Goal: Task Accomplishment & Management: Use online tool/utility

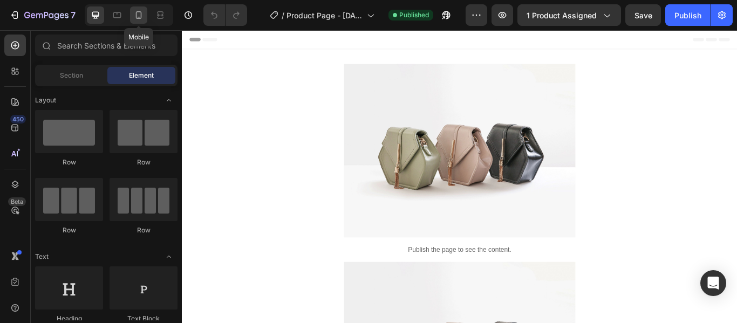
click at [134, 15] on icon at bounding box center [138, 15] width 11 height 11
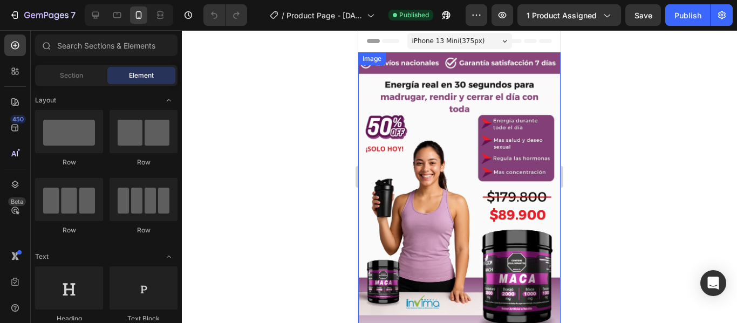
click at [481, 130] on img at bounding box center [459, 232] width 202 height 360
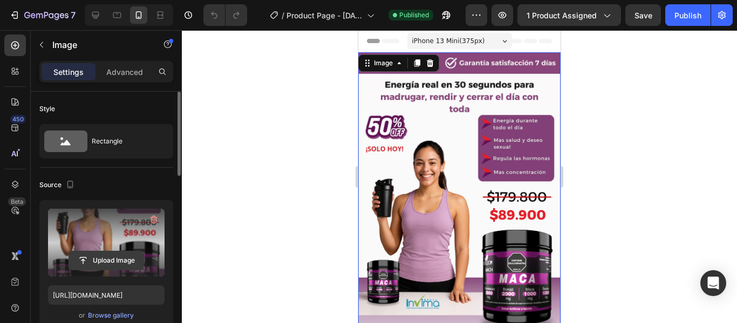
click at [120, 259] on input "file" at bounding box center [106, 260] width 74 height 18
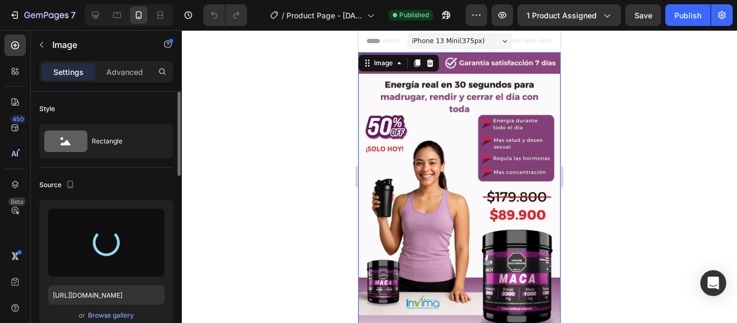
type input "[URL][DOMAIN_NAME]"
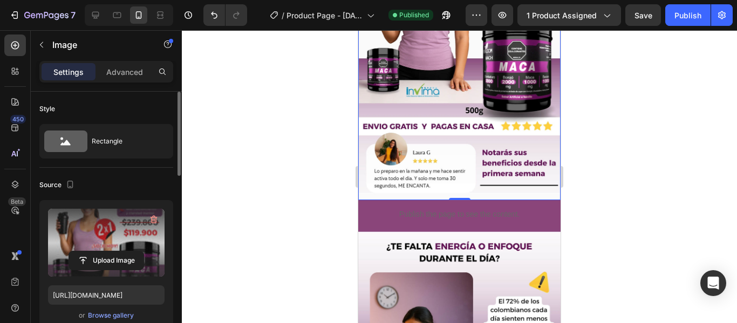
scroll to position [216, 0]
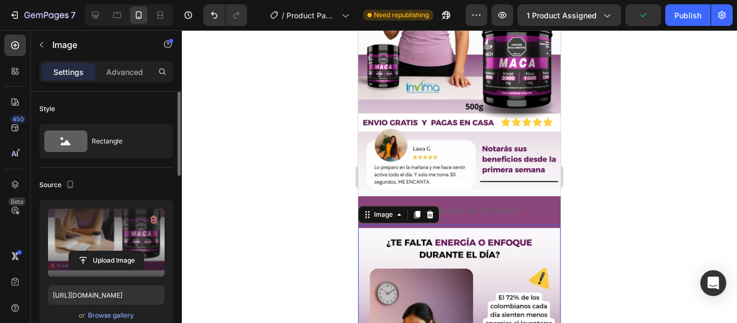
click at [97, 239] on label at bounding box center [106, 243] width 117 height 68
click at [97, 251] on input "file" at bounding box center [106, 260] width 74 height 18
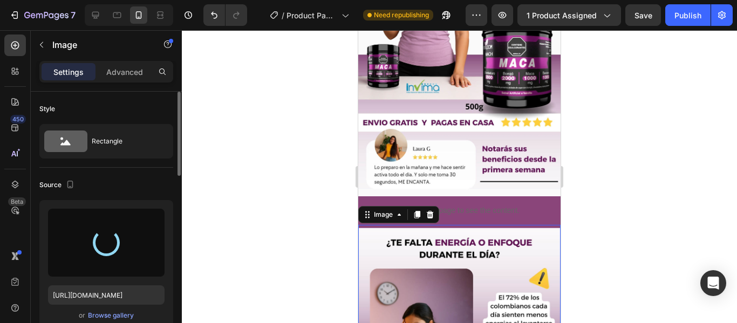
type input "[URL][DOMAIN_NAME]"
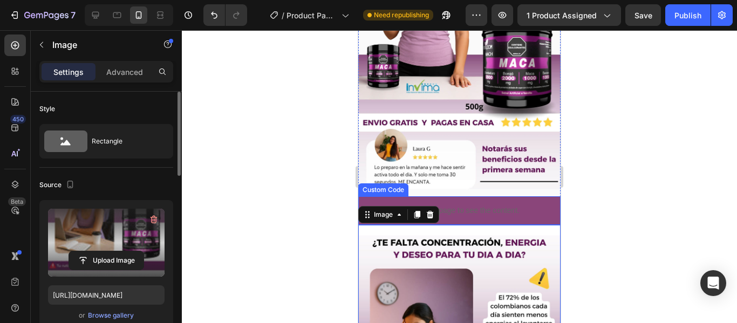
click at [605, 144] on div at bounding box center [459, 176] width 555 height 293
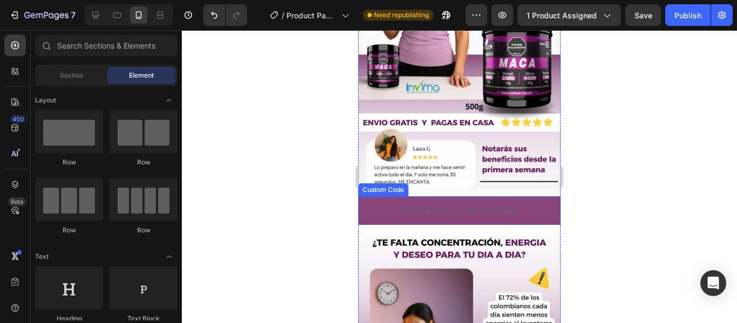
click at [469, 205] on p "Publish the page to see the content." at bounding box center [459, 210] width 202 height 11
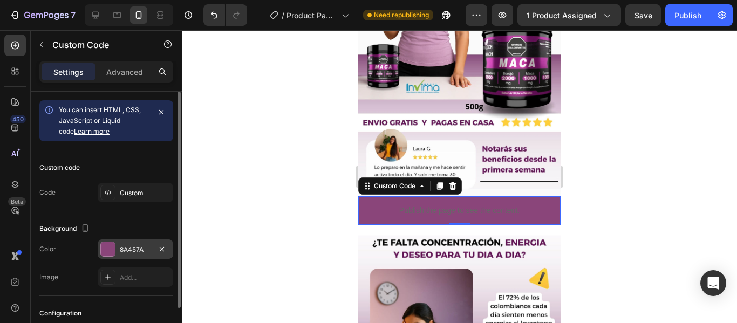
click at [109, 248] on div at bounding box center [108, 249] width 14 height 14
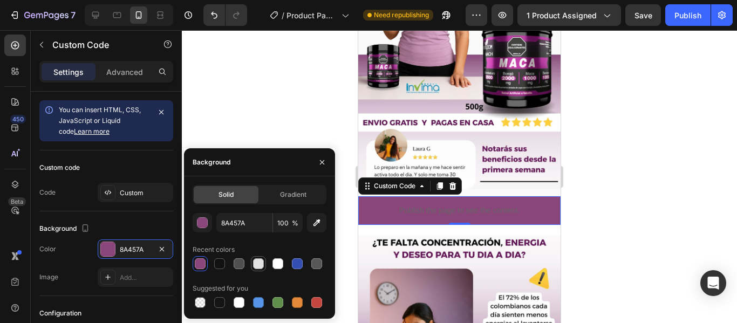
click at [254, 263] on div at bounding box center [258, 263] width 11 height 11
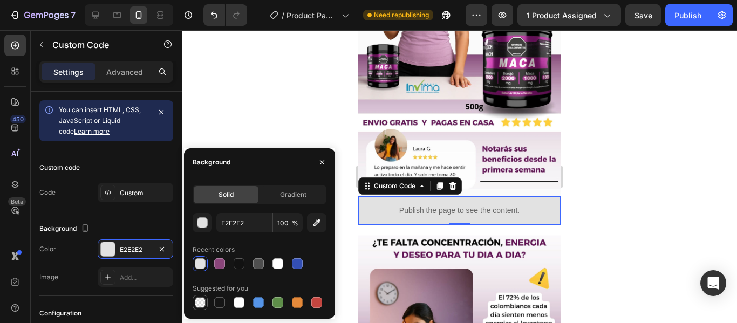
click at [201, 304] on div at bounding box center [200, 302] width 11 height 11
type input "000000"
type input "0"
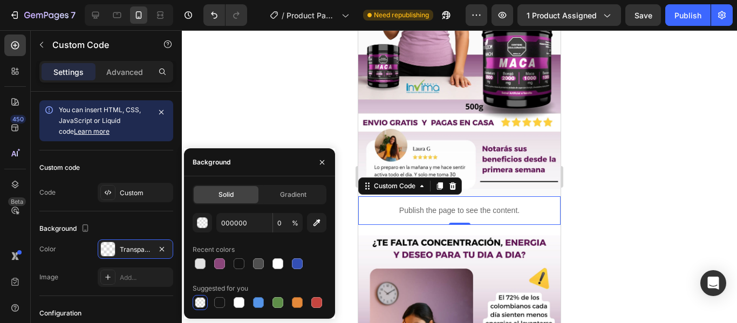
click at [630, 226] on div at bounding box center [459, 176] width 555 height 293
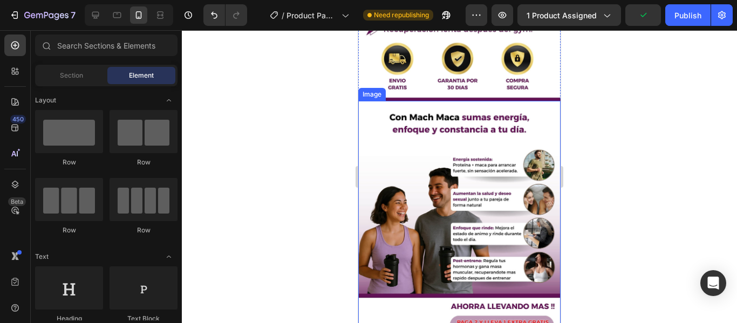
scroll to position [701, 0]
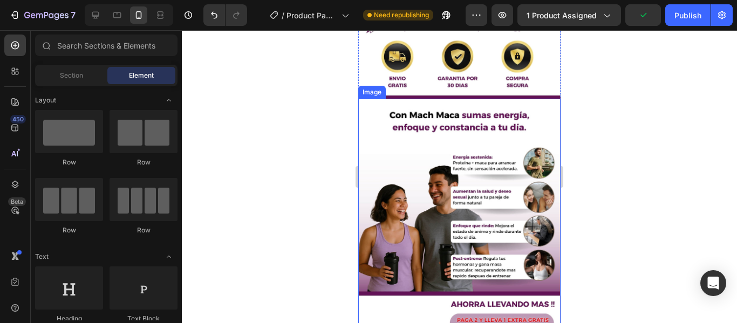
click at [459, 184] on img at bounding box center [459, 279] width 202 height 360
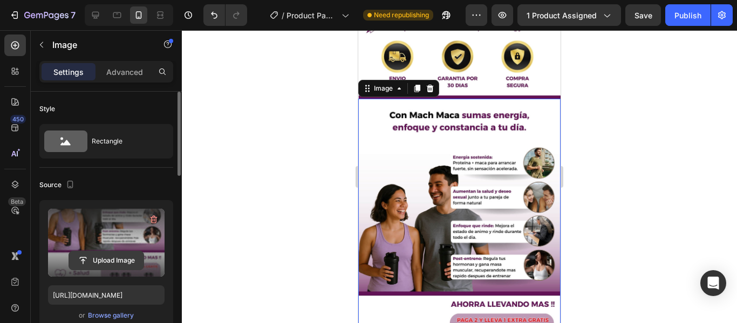
click at [114, 256] on input "file" at bounding box center [106, 260] width 74 height 18
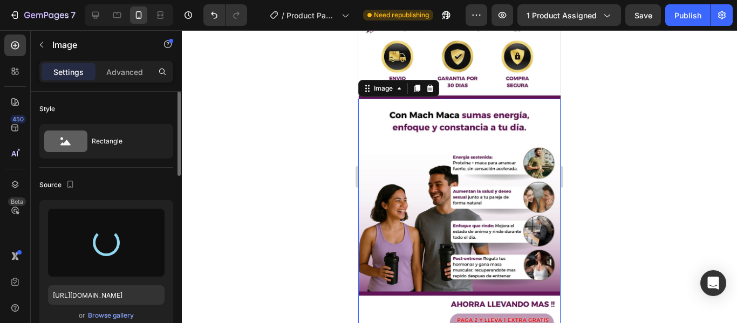
type input "[URL][DOMAIN_NAME]"
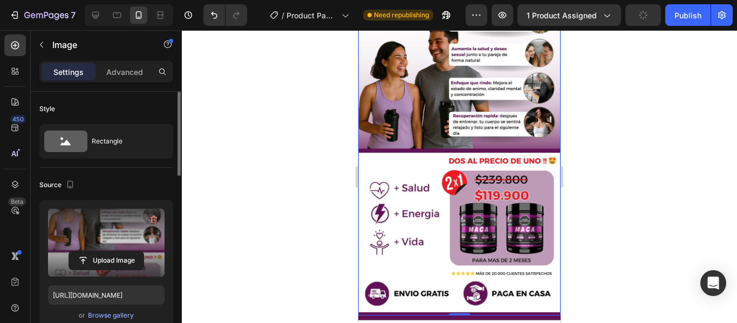
scroll to position [863, 0]
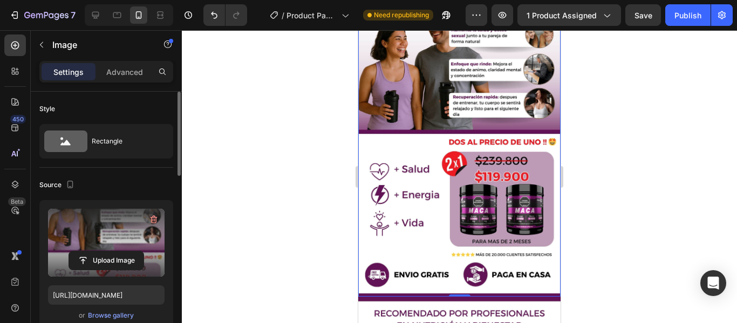
click at [611, 211] on div at bounding box center [459, 176] width 555 height 293
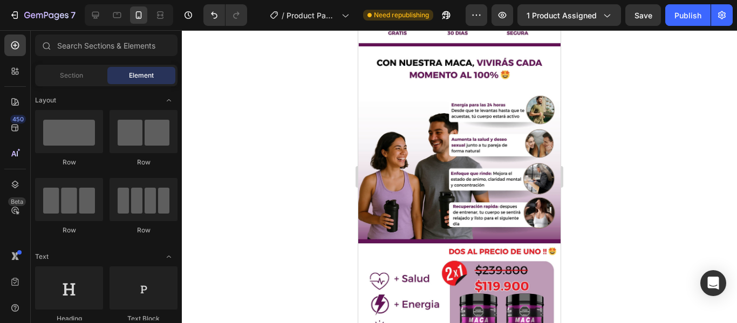
scroll to position [0, 0]
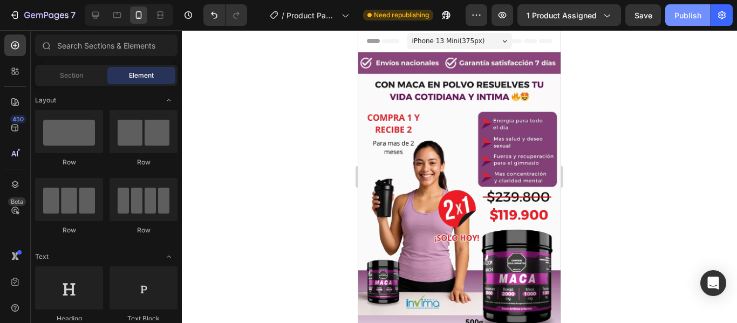
click at [679, 19] on div "Publish" at bounding box center [687, 15] width 27 height 11
